Goal: Information Seeking & Learning: Understand process/instructions

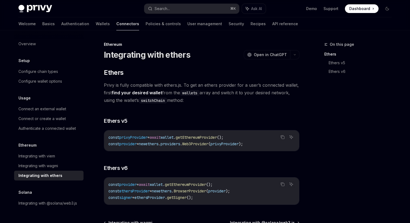
scroll to position [62, 0]
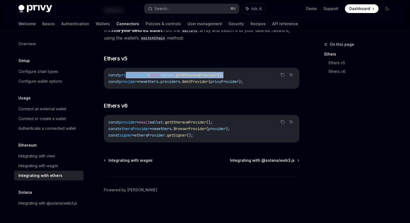
drag, startPoint x: 127, startPoint y: 73, endPoint x: 247, endPoint y: 72, distance: 120.3
click at [247, 72] on code "const privyProvider = await wallet . getEthereumProvider (); const provider = n…" at bounding box center [201, 78] width 186 height 13
click at [245, 72] on code "const privyProvider = await wallet . getEthereumProvider (); const provider = n…" at bounding box center [201, 78] width 186 height 13
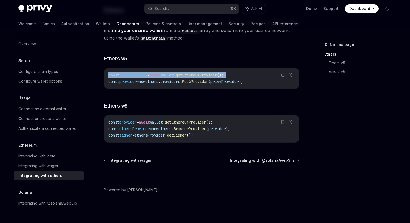
click at [139, 74] on span "privyProvider" at bounding box center [133, 75] width 28 height 5
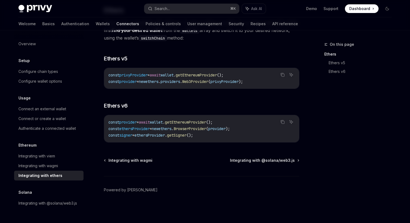
click at [139, 74] on span "privyProvider" at bounding box center [133, 75] width 28 height 5
click at [238, 82] on span "privyProvider" at bounding box center [224, 81] width 28 height 5
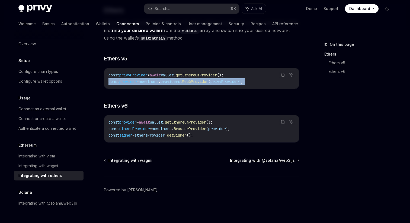
click at [238, 82] on span "privyProvider" at bounding box center [224, 81] width 28 height 5
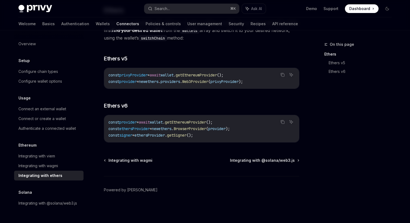
click at [238, 82] on span "privyProvider" at bounding box center [224, 81] width 28 height 5
click at [159, 75] on span "await" at bounding box center [155, 75] width 11 height 5
click at [173, 75] on span "wallet" at bounding box center [166, 75] width 13 height 5
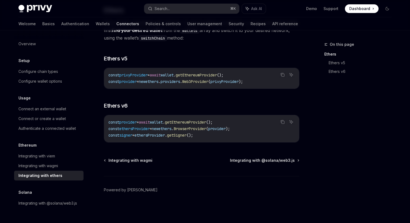
click at [173, 75] on span "wallet" at bounding box center [166, 75] width 13 height 5
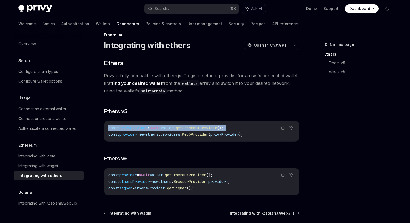
scroll to position [0, 0]
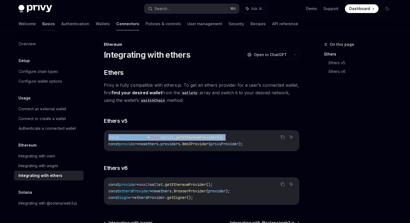
click at [42, 22] on link "Basics" at bounding box center [48, 23] width 12 height 13
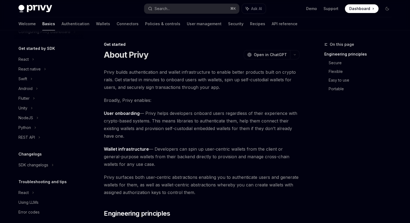
scroll to position [56, 0]
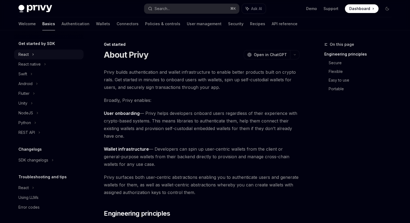
click at [25, 54] on div "React" at bounding box center [23, 54] width 10 height 7
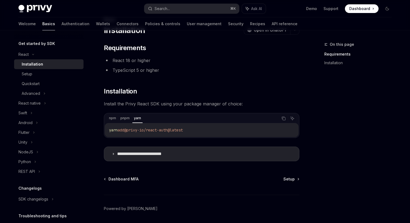
scroll to position [43, 0]
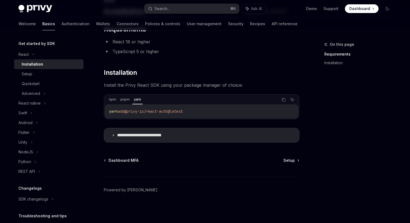
drag, startPoint x: 195, startPoint y: 113, endPoint x: 85, endPoint y: 112, distance: 109.5
click at [85, 112] on div "**********" at bounding box center [204, 105] width 399 height 236
click at [124, 122] on div "**********" at bounding box center [201, 84] width 195 height 118
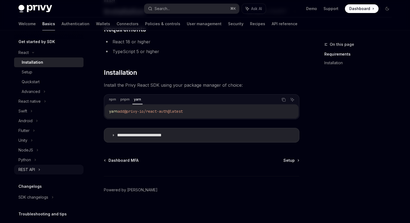
click at [32, 172] on div "REST API" at bounding box center [26, 169] width 17 height 7
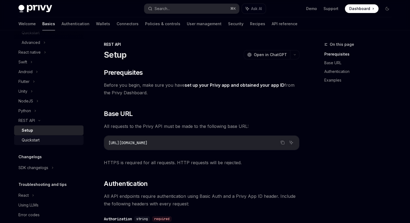
scroll to position [104, 0]
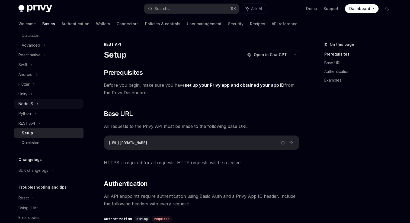
click at [32, 105] on div "NodeJS" at bounding box center [25, 104] width 15 height 7
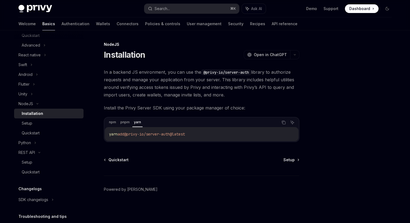
click at [35, 115] on div "Installation" at bounding box center [32, 113] width 21 height 7
click at [43, 126] on div "Setup" at bounding box center [51, 123] width 59 height 7
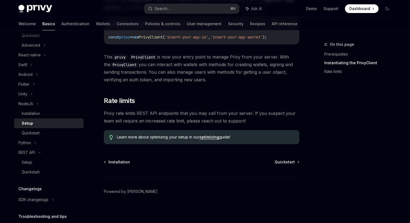
scroll to position [143, 0]
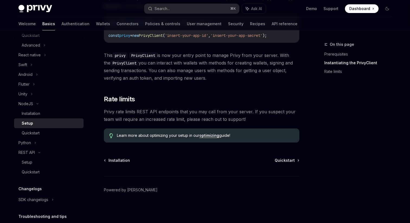
click at [286, 163] on div "Installation Quickstart Powered by Mintlify" at bounding box center [201, 190] width 195 height 65
click at [284, 160] on span "Quickstart" at bounding box center [284, 160] width 20 height 5
type textarea "*"
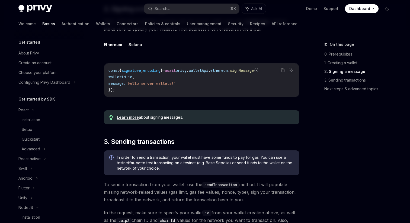
scroll to position [222, 0]
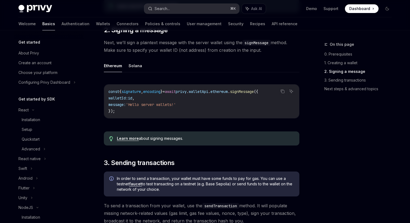
click at [200, 7] on button "Search... ⌘ K" at bounding box center [191, 9] width 95 height 10
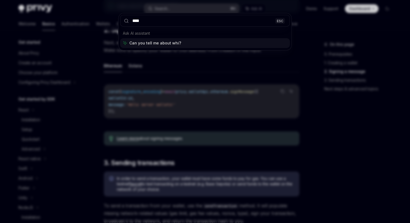
type input "*****"
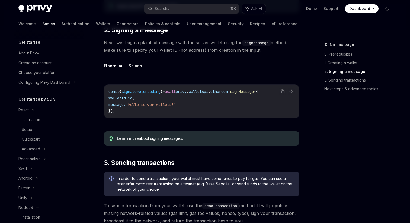
type textarea "*"
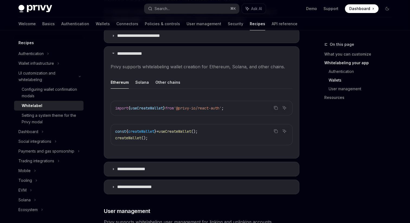
scroll to position [538, 0]
